Goal: Task Accomplishment & Management: Use online tool/utility

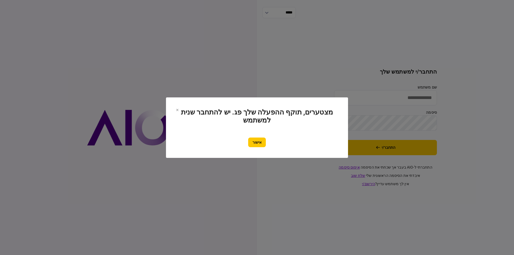
type input "*********"
click at [259, 144] on button "אישור" at bounding box center [257, 143] width 18 height 10
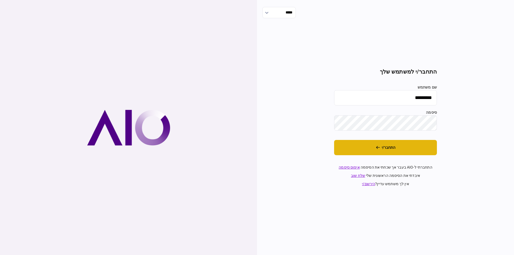
click at [392, 146] on button "התחבר/י" at bounding box center [385, 147] width 103 height 15
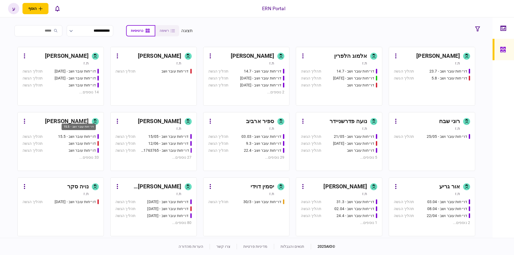
click at [64, 119] on div "ענבל נזריאן" at bounding box center [67, 121] width 44 height 9
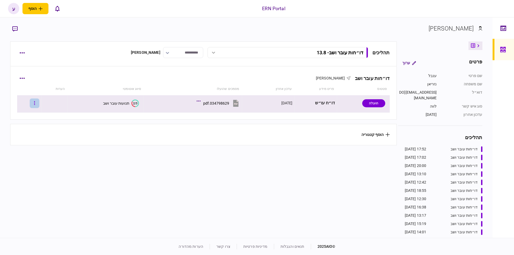
click at [35, 104] on button "button" at bounding box center [35, 103] width 10 height 10
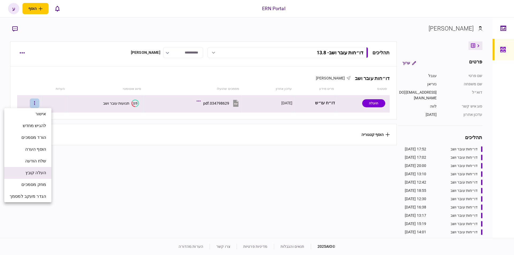
click at [38, 170] on span "העלה קובץ" at bounding box center [35, 173] width 21 height 6
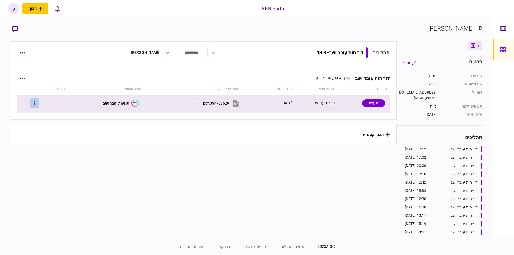
click at [37, 107] on button "button" at bounding box center [35, 103] width 10 height 10
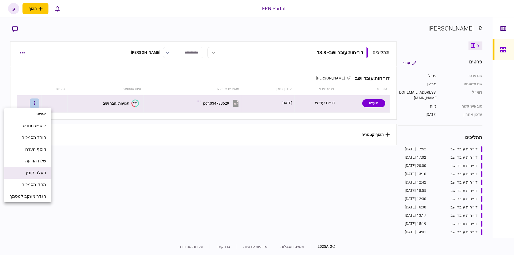
click at [42, 172] on span "העלה קובץ" at bounding box center [35, 173] width 21 height 6
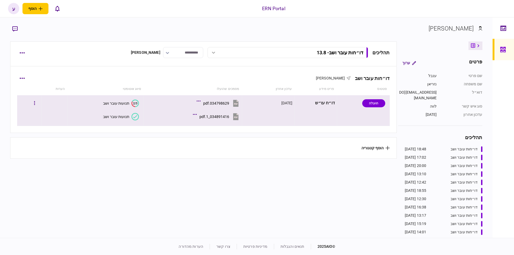
click at [119, 116] on div "תנועות עובר ושב" at bounding box center [116, 117] width 26 height 4
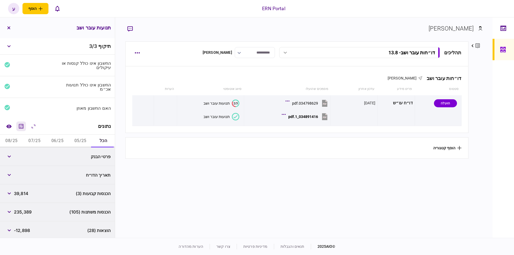
click at [26, 126] on button "מחשבון" at bounding box center [21, 126] width 10 height 10
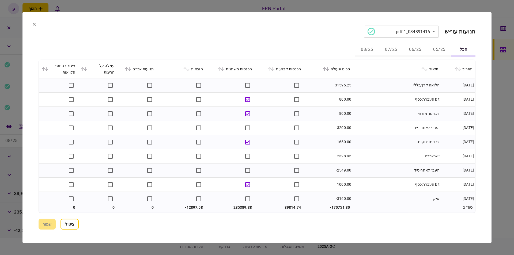
click at [433, 49] on button "05/25" at bounding box center [439, 49] width 24 height 13
click at [330, 68] on button at bounding box center [325, 68] width 7 height 3
click at [368, 136] on td "bit העברת כסף" at bounding box center [396, 142] width 88 height 14
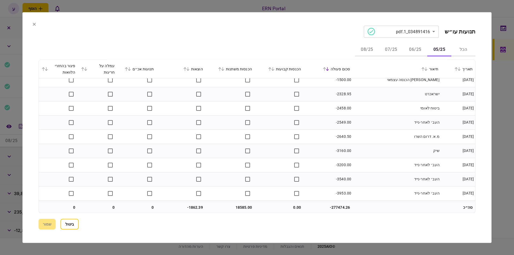
scroll to position [345, 0]
click at [417, 50] on button "06/25" at bounding box center [415, 49] width 24 height 13
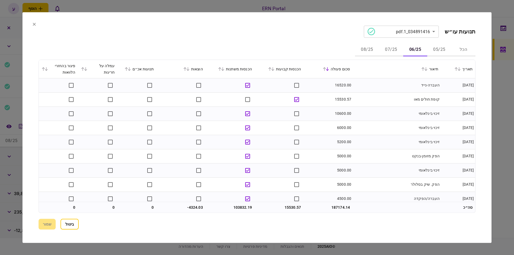
click at [441, 53] on button "05/25" at bounding box center [439, 49] width 24 height 13
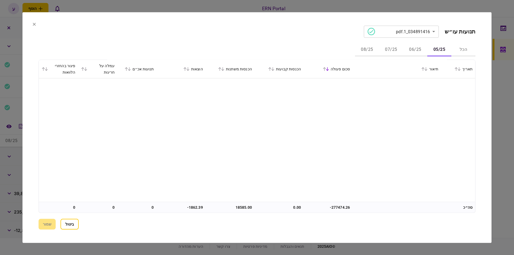
scroll to position [344, 0]
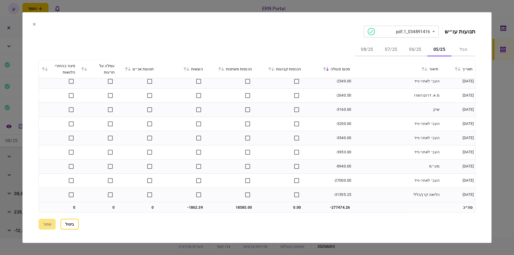
click at [413, 50] on button "06/25" at bounding box center [415, 49] width 24 height 13
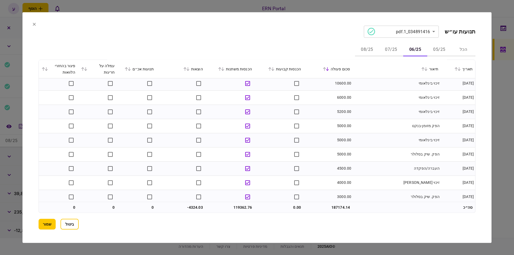
scroll to position [61, 0]
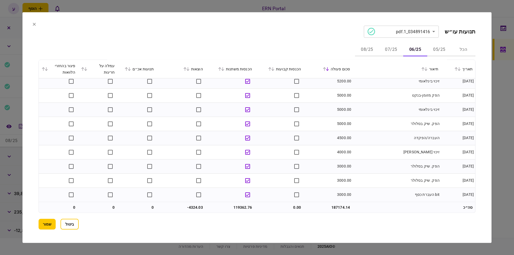
click at [434, 45] on button "05/25" at bounding box center [439, 49] width 24 height 13
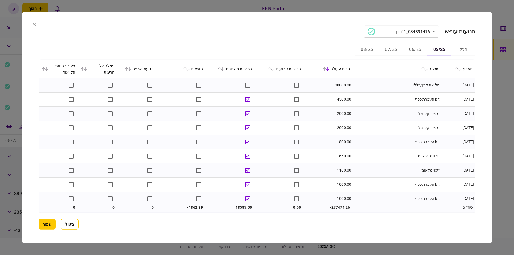
click at [418, 46] on button "06/25" at bounding box center [415, 49] width 24 height 13
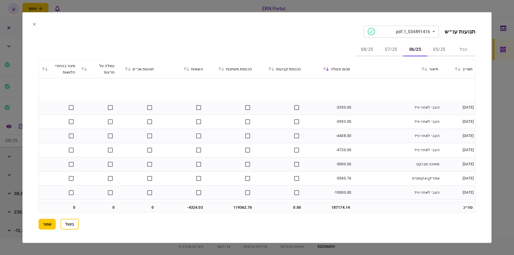
scroll to position [997, 0]
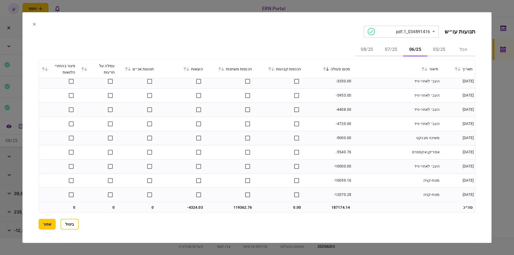
click at [387, 50] on button "07/25" at bounding box center [391, 49] width 24 height 13
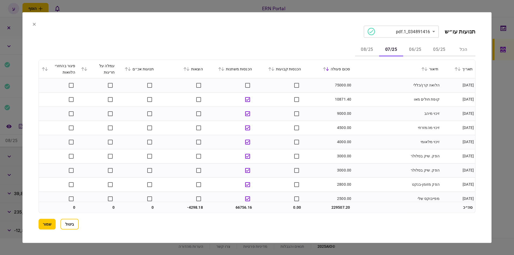
click at [433, 137] on td "זיכוי מלאומי" at bounding box center [396, 142] width 88 height 14
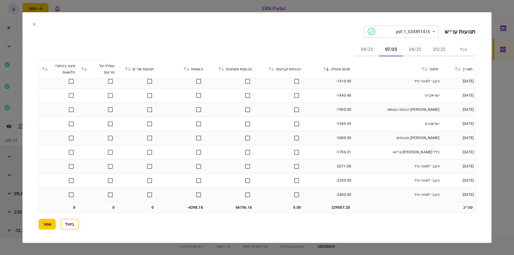
scroll to position [970, 0]
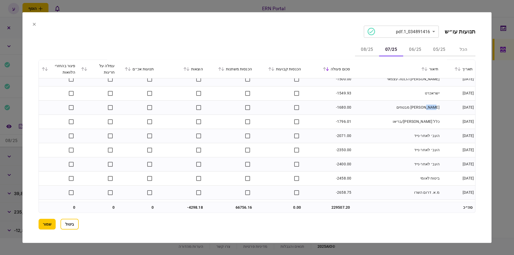
drag, startPoint x: 421, startPoint y: 109, endPoint x: 429, endPoint y: 108, distance: 8.0
click at [429, 108] on td "מנורה מבטחים" at bounding box center [396, 107] width 88 height 14
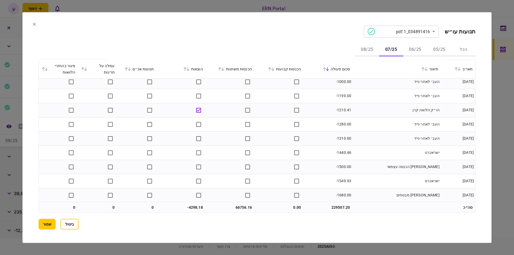
scroll to position [829, 0]
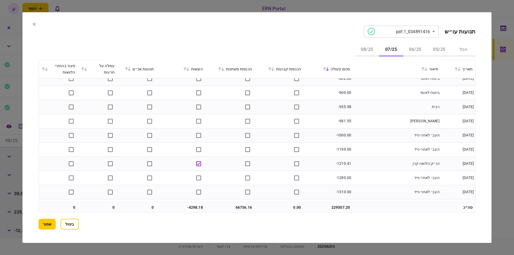
click at [370, 53] on button "08/25" at bounding box center [367, 49] width 24 height 13
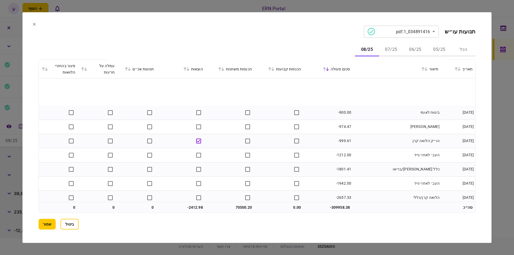
scroll to position [485, 0]
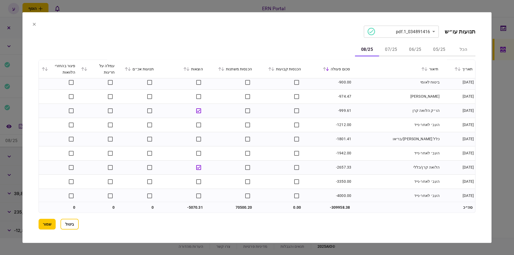
click at [370, 141] on td "כלל חיים/בריאו" at bounding box center [396, 139] width 88 height 14
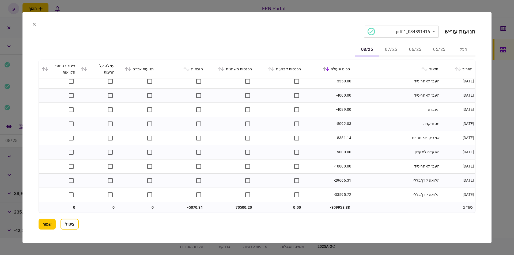
scroll to position [586, 0]
click at [47, 222] on button "שמור" at bounding box center [47, 224] width 17 height 11
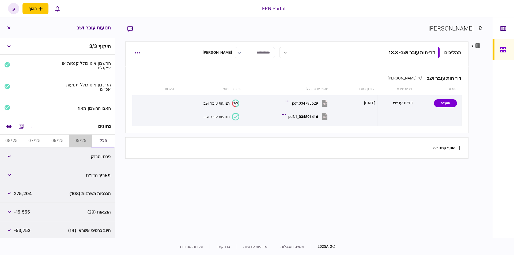
click at [78, 141] on button "05/25" at bounding box center [80, 141] width 23 height 13
click at [24, 158] on span "18,585" at bounding box center [21, 156] width 14 height 6
copy span "18,585"
click at [24, 173] on span "-1,863" at bounding box center [20, 175] width 13 height 6
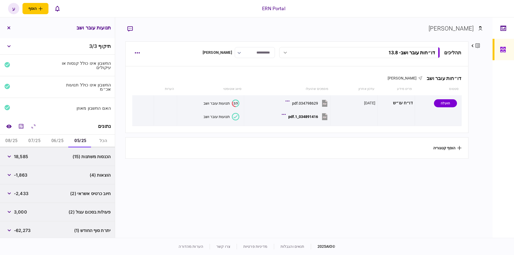
click at [24, 173] on span "-1,863" at bounding box center [20, 175] width 13 height 6
copy span "1,863"
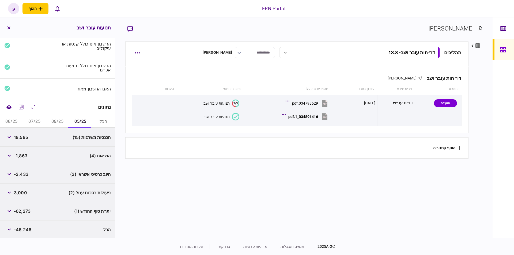
click at [27, 209] on span "-62,273" at bounding box center [22, 211] width 17 height 6
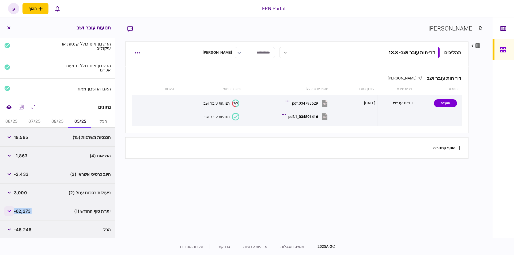
copy div "-62,273"
click at [56, 118] on button "06/25" at bounding box center [57, 121] width 23 height 13
click at [29, 136] on span "119,362" at bounding box center [22, 137] width 16 height 6
copy span "119,362"
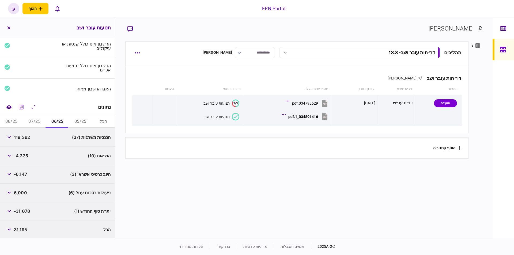
click at [25, 154] on span "-4,325" at bounding box center [21, 155] width 14 height 6
copy span "4,325"
click at [22, 211] on span "-31,078" at bounding box center [22, 211] width 16 height 6
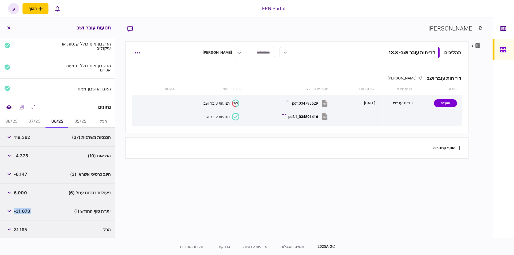
click at [22, 211] on span "-31,078" at bounding box center [22, 211] width 16 height 6
copy div "-31,078"
click at [35, 123] on button "07/25" at bounding box center [34, 121] width 23 height 13
click at [26, 136] on span "66,756" at bounding box center [21, 137] width 15 height 6
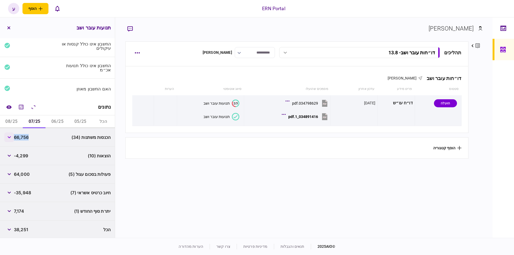
copy span "66,756"
click at [26, 156] on span "-4,299" at bounding box center [21, 155] width 14 height 6
copy span "4,299"
click at [22, 210] on span "7,174" at bounding box center [19, 211] width 10 height 6
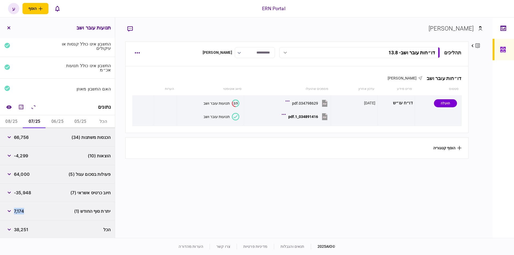
click at [22, 210] on span "7,174" at bounding box center [19, 211] width 10 height 6
copy span "7,174"
click at [14, 122] on button "08/25" at bounding box center [11, 121] width 23 height 13
click at [22, 136] on span "70,500" at bounding box center [22, 137] width 16 height 6
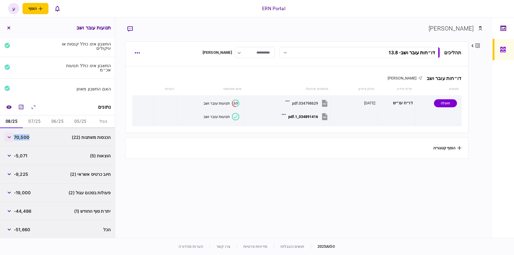
copy span "70,500"
click at [22, 155] on span "-5,071" at bounding box center [20, 155] width 13 height 6
click at [21, 208] on span "-44,486" at bounding box center [22, 211] width 17 height 6
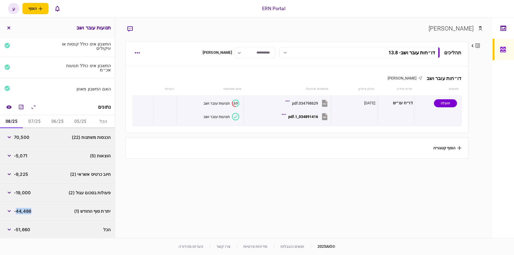
click at [21, 208] on span "-44,486" at bounding box center [22, 211] width 17 height 6
